Goal: Information Seeking & Learning: Learn about a topic

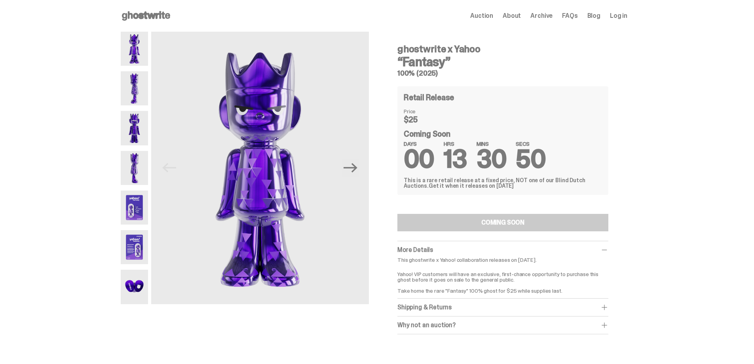
click at [138, 221] on img at bounding box center [134, 207] width 27 height 34
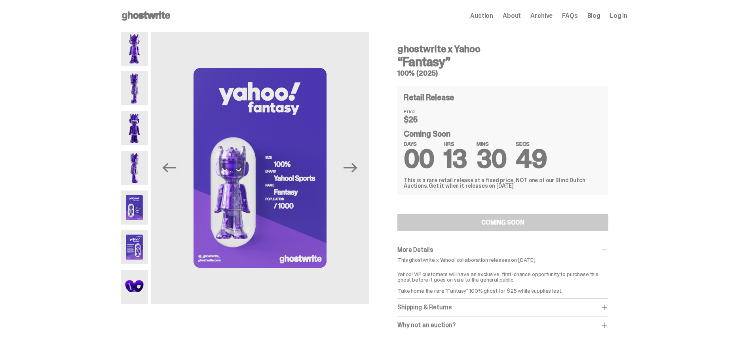
click at [137, 249] on img at bounding box center [134, 247] width 27 height 34
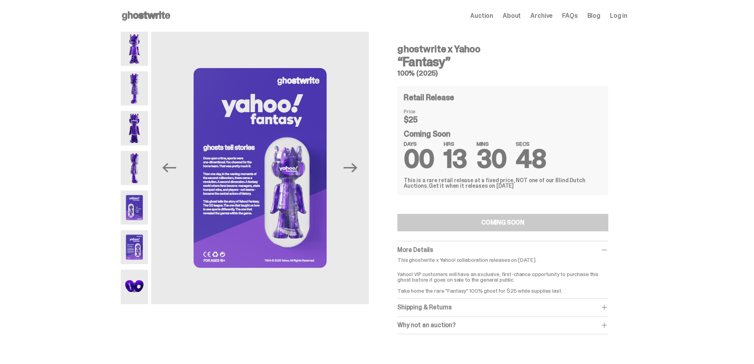
click at [138, 293] on img at bounding box center [134, 287] width 27 height 34
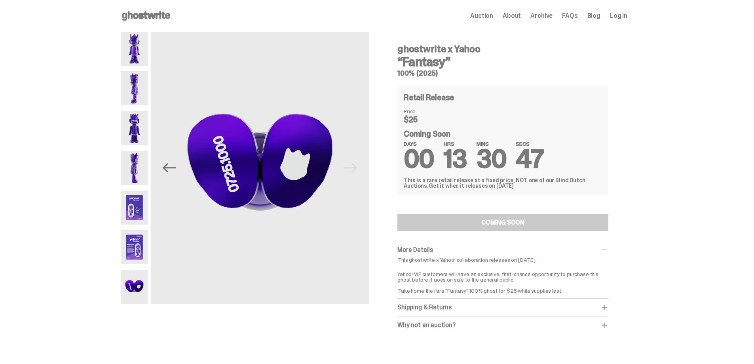
drag, startPoint x: 127, startPoint y: 122, endPoint x: 137, endPoint y: 89, distance: 34.3
click at [128, 122] on img at bounding box center [134, 128] width 27 height 34
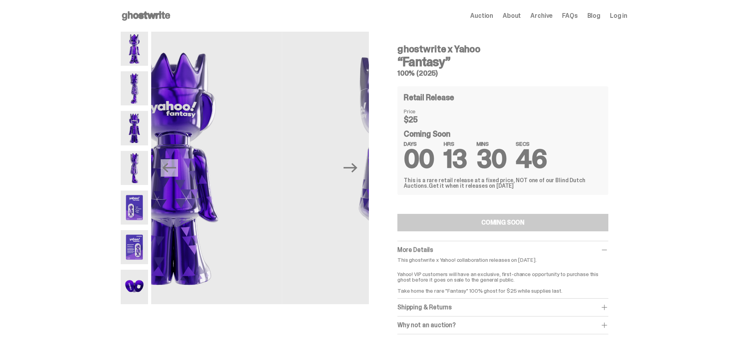
click at [141, 77] on img at bounding box center [134, 88] width 27 height 34
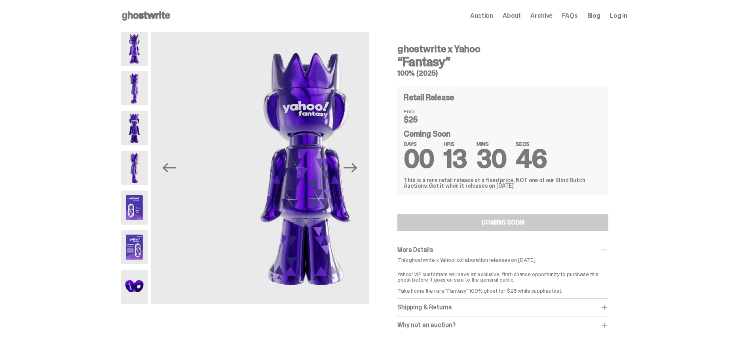
click at [134, 55] on img at bounding box center [134, 49] width 27 height 34
